Goal: Task Accomplishment & Management: Use online tool/utility

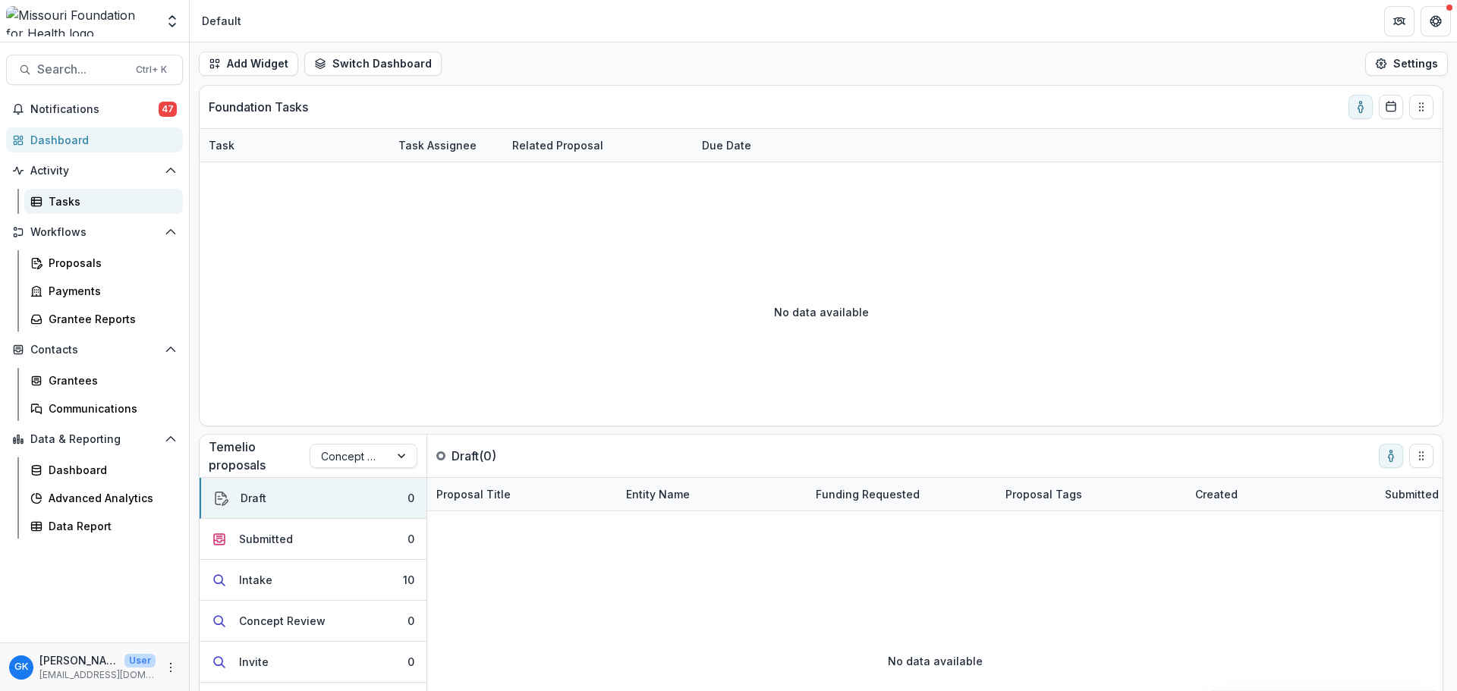
click at [71, 193] on link "Tasks" at bounding box center [103, 201] width 159 height 25
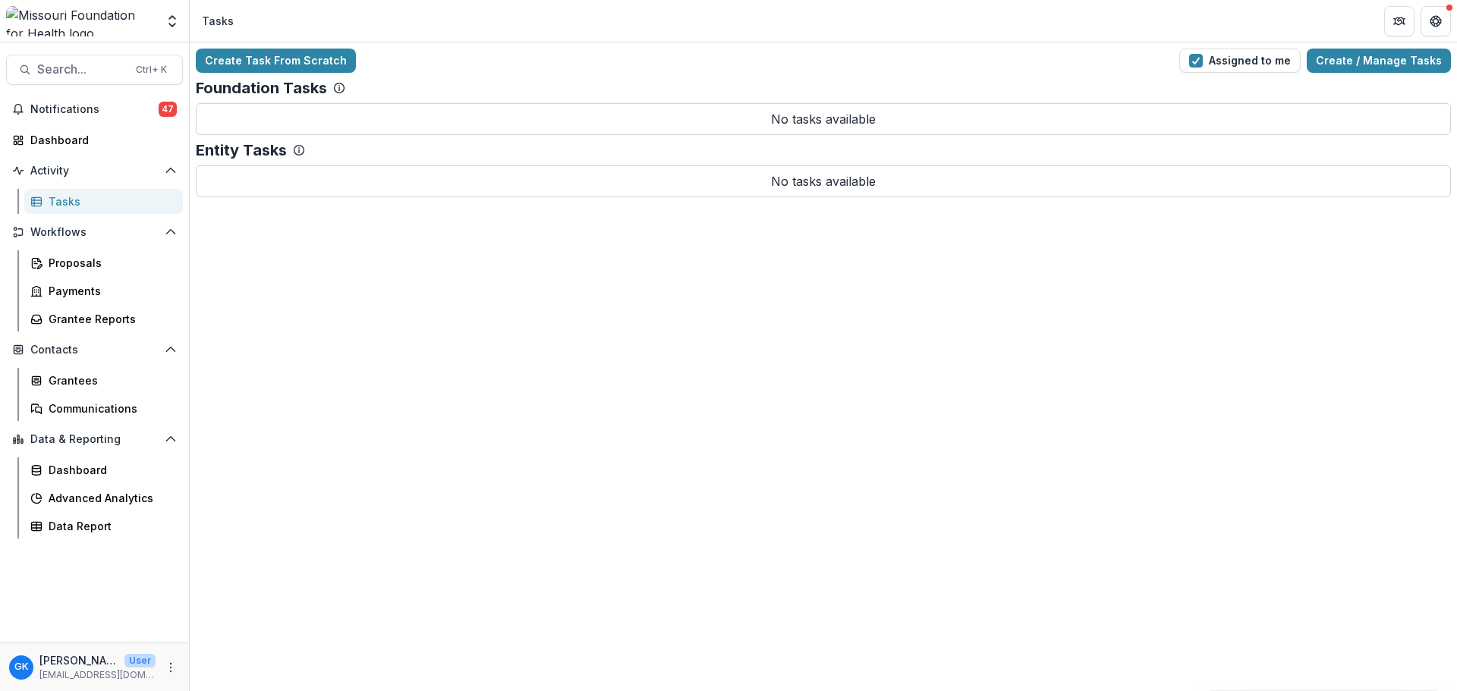
drag, startPoint x: 1222, startPoint y: 435, endPoint x: 1093, endPoint y: 480, distance: 137.3
click at [1222, 435] on div "Create Task From Scratch Assigned to me Create / Manage Tasks Foundation Tasks …" at bounding box center [823, 366] width 1267 height 649
